Goal: Task Accomplishment & Management: Complete application form

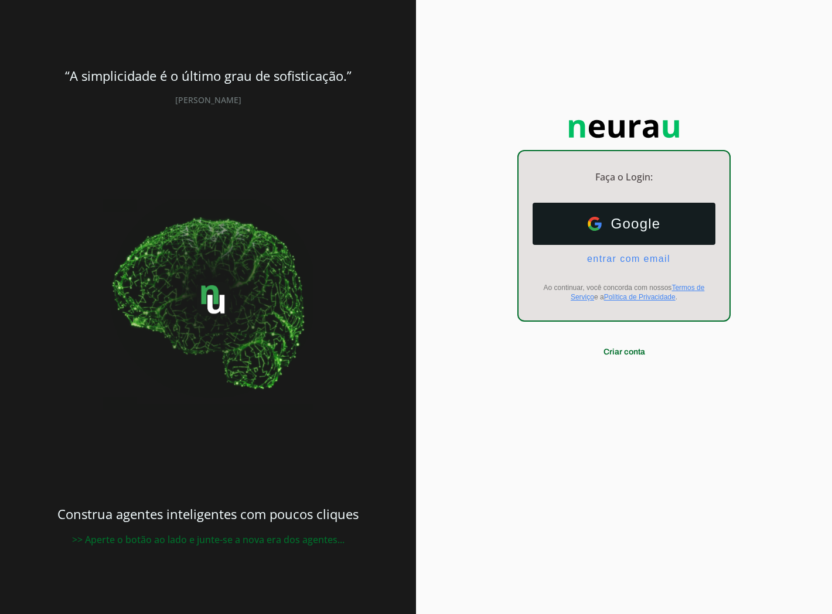
drag, startPoint x: 652, startPoint y: 428, endPoint x: 641, endPoint y: 397, distance: 32.2
click at [652, 428] on div "Faça o Login: dashboard Ir para o dashboard Google Google entrar com email E-ma…" at bounding box center [624, 307] width 416 height 614
click at [625, 251] on ul "Google Google entrar com email E-mail" at bounding box center [624, 234] width 183 height 62
click at [627, 254] on span "entrar com email" at bounding box center [624, 259] width 93 height 11
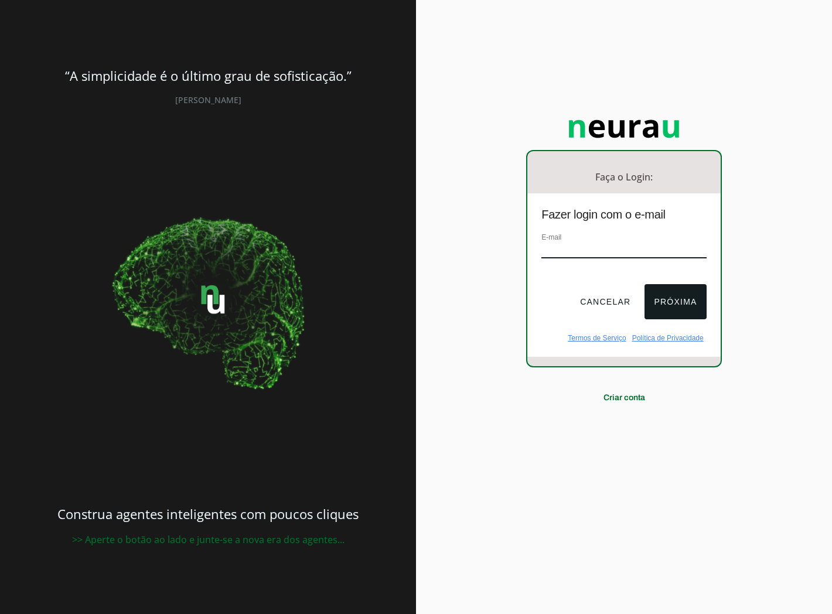
drag, startPoint x: 598, startPoint y: 250, endPoint x: 601, endPoint y: 262, distance: 12.8
click at [596, 250] on input "email" at bounding box center [623, 251] width 165 height 16
type input "[EMAIL_ADDRESS][DOMAIN_NAME]"
click at [660, 307] on button "Próxima" at bounding box center [675, 301] width 62 height 35
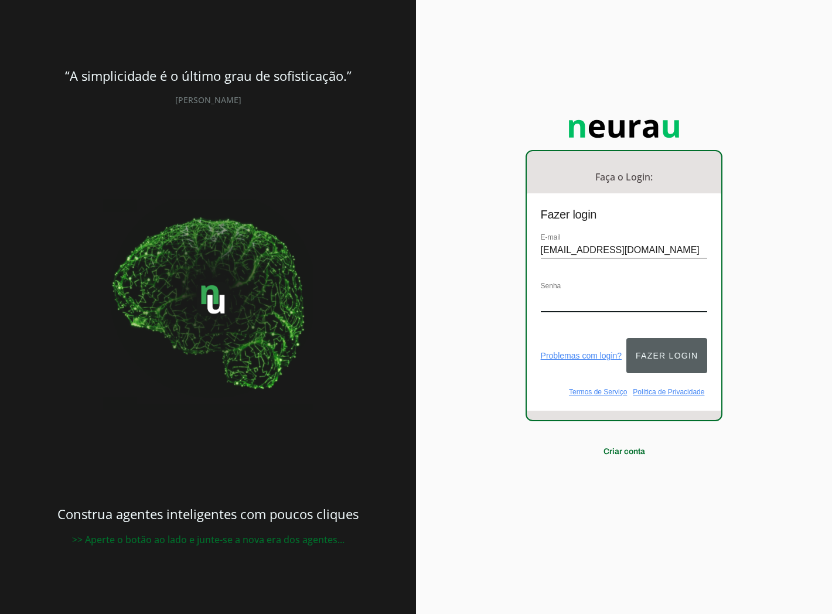
drag, startPoint x: 653, startPoint y: 366, endPoint x: 664, endPoint y: 341, distance: 27.0
click at [654, 366] on button "Fazer login" at bounding box center [666, 355] width 81 height 35
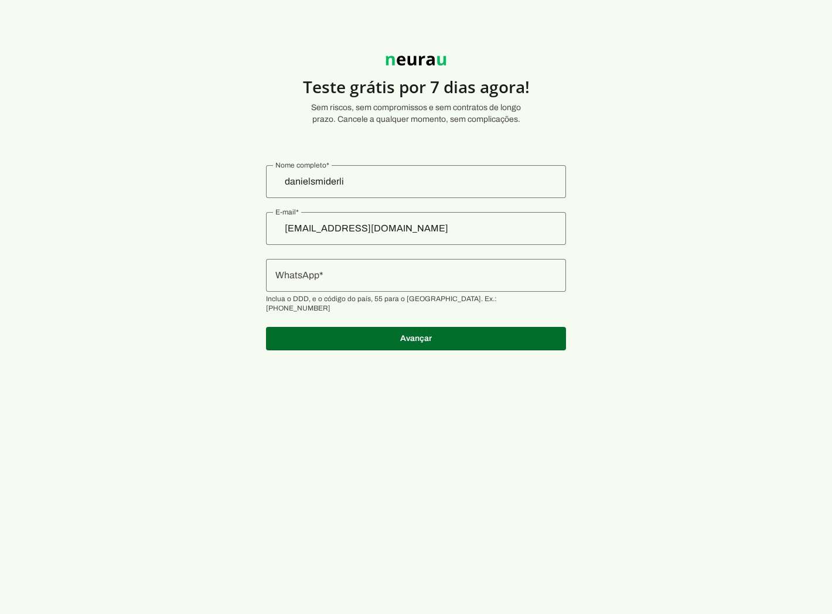
click at [687, 231] on section "Teste grátis por 7 dias agora! Sem riscos, sem compromissos e sem contratos de …" at bounding box center [416, 196] width 832 height 336
drag, startPoint x: 137, startPoint y: 156, endPoint x: 123, endPoint y: 115, distance: 43.9
click at [138, 156] on section "Teste grátis por 7 dias agora! Sem riscos, sem compromissos e sem contratos de …" at bounding box center [416, 196] width 832 height 336
